Goal: Information Seeking & Learning: Learn about a topic

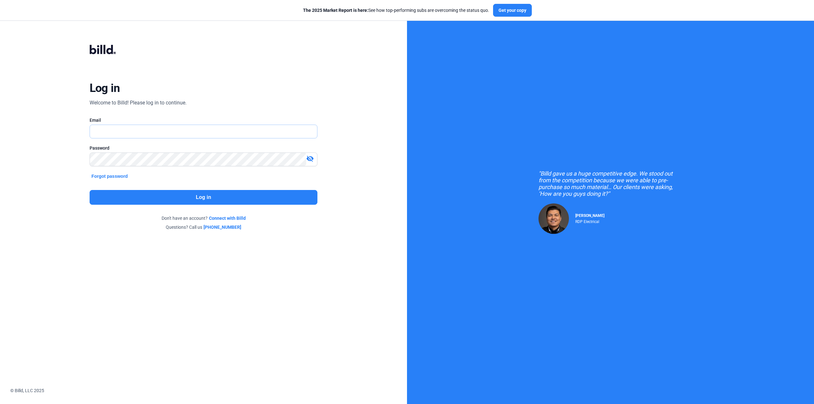
click at [155, 131] on input "text" at bounding box center [200, 131] width 220 height 13
type input "[EMAIL_ADDRESS][DOMAIN_NAME]"
click at [206, 199] on button "Log in" at bounding box center [204, 197] width 228 height 15
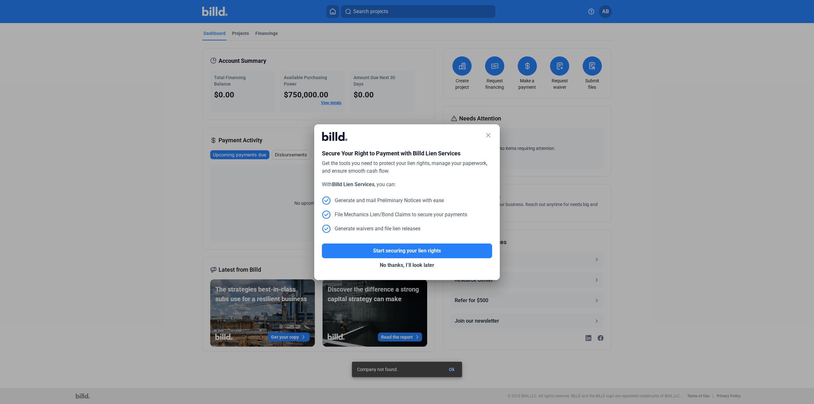
drag, startPoint x: 488, startPoint y: 134, endPoint x: 453, endPoint y: 130, distance: 35.7
click at [488, 134] on mat-icon "close" at bounding box center [489, 135] width 8 height 8
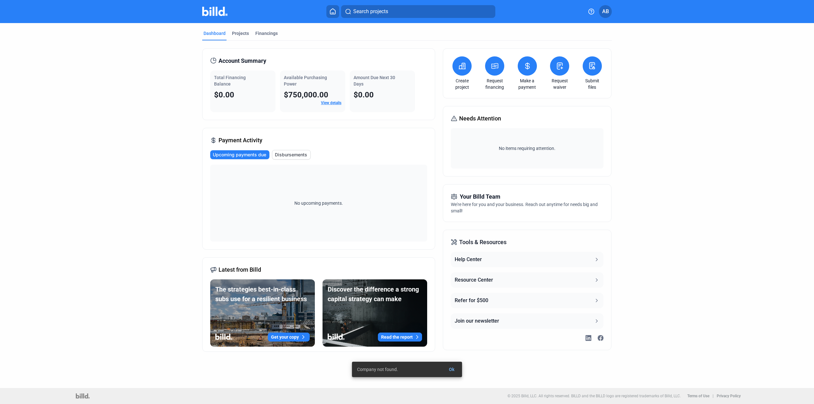
drag, startPoint x: 237, startPoint y: 33, endPoint x: 293, endPoint y: 38, distance: 55.9
click at [238, 33] on div "Projects" at bounding box center [240, 33] width 17 height 6
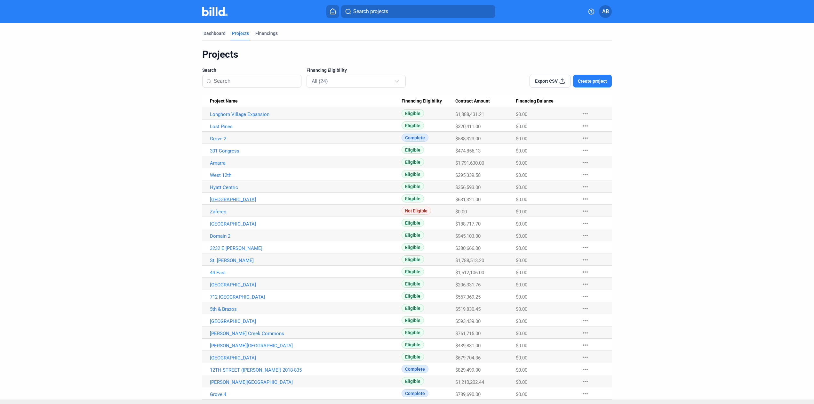
click at [222, 200] on link "[GEOGRAPHIC_DATA]" at bounding box center [306, 200] width 192 height 6
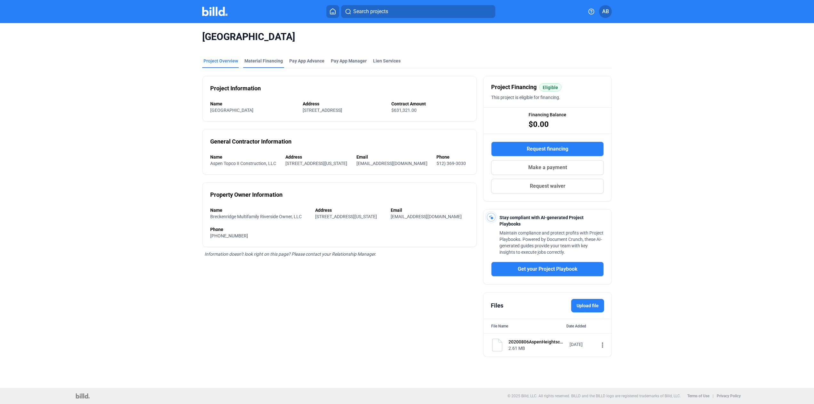
click at [260, 61] on div "Material Financing" at bounding box center [264, 61] width 38 height 6
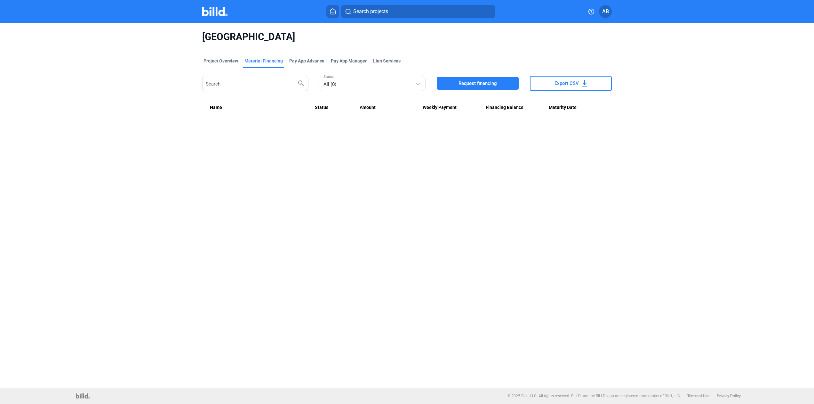
click at [253, 61] on div "Material Financing" at bounding box center [264, 61] width 38 height 6
click at [220, 61] on div "Project Overview" at bounding box center [221, 61] width 35 height 6
